Goal: Information Seeking & Learning: Learn about a topic

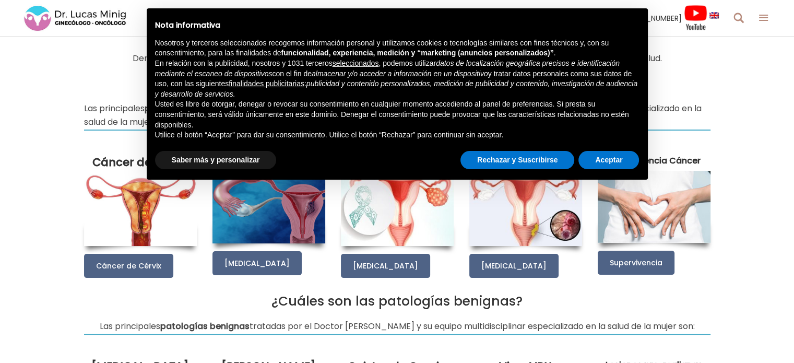
scroll to position [125, 0]
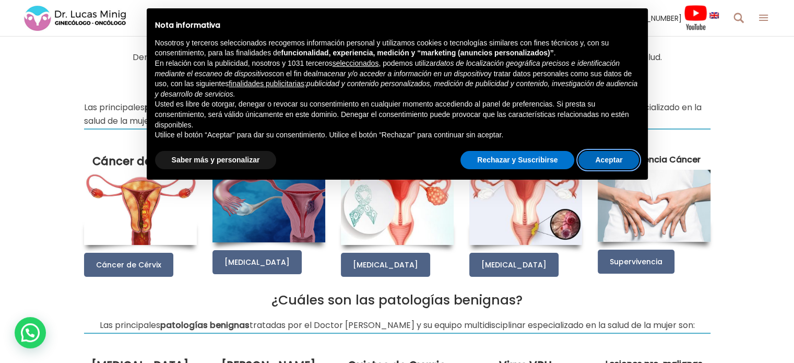
click at [601, 160] on button "Aceptar" at bounding box center [608, 160] width 61 height 19
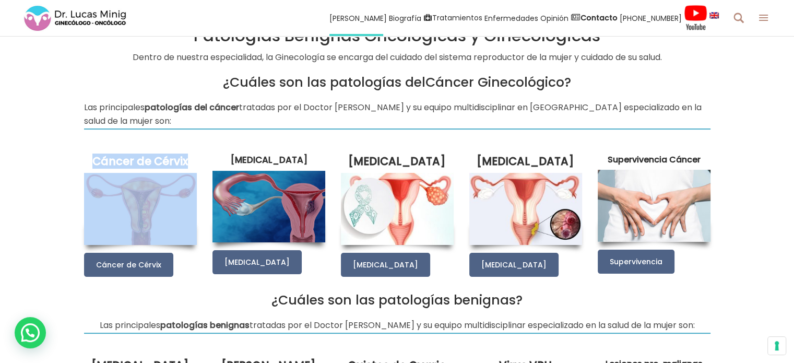
drag, startPoint x: 63, startPoint y: 159, endPoint x: 149, endPoint y: 205, distance: 97.2
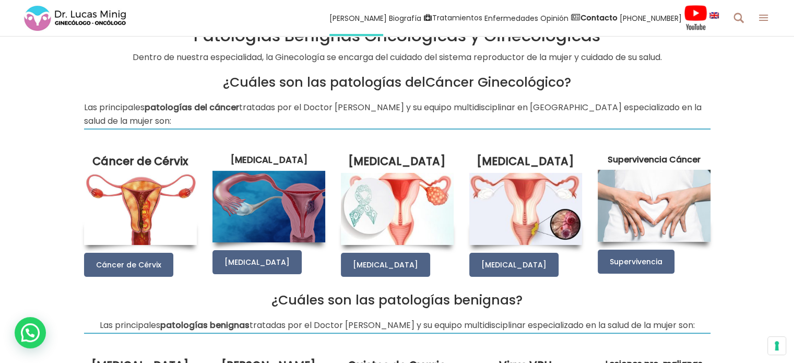
drag, startPoint x: 31, startPoint y: 207, endPoint x: 167, endPoint y: 209, distance: 135.2
click at [167, 209] on img at bounding box center [140, 209] width 113 height 72
